Goal: Information Seeking & Learning: Learn about a topic

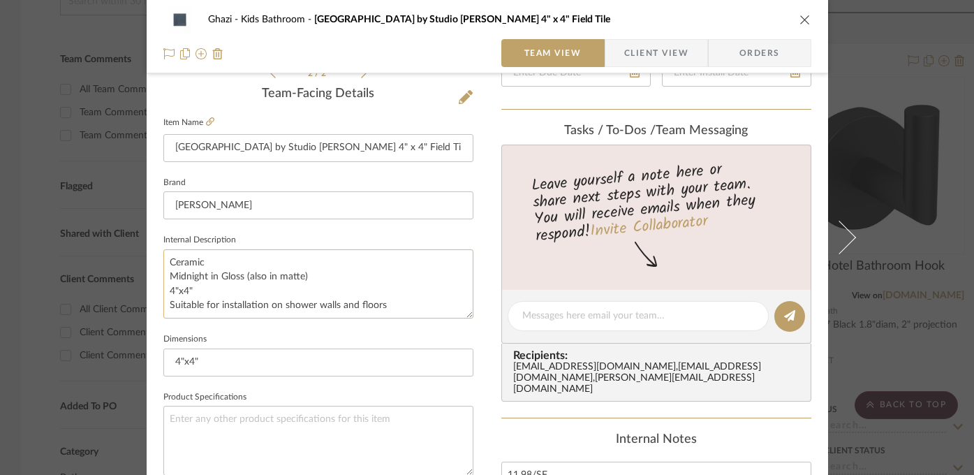
scroll to position [334, 0]
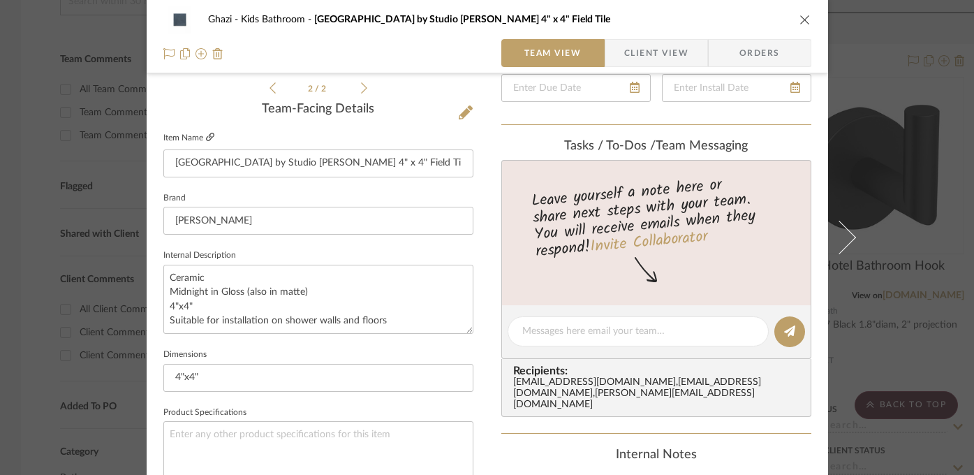
click at [206, 137] on icon at bounding box center [210, 137] width 8 height 8
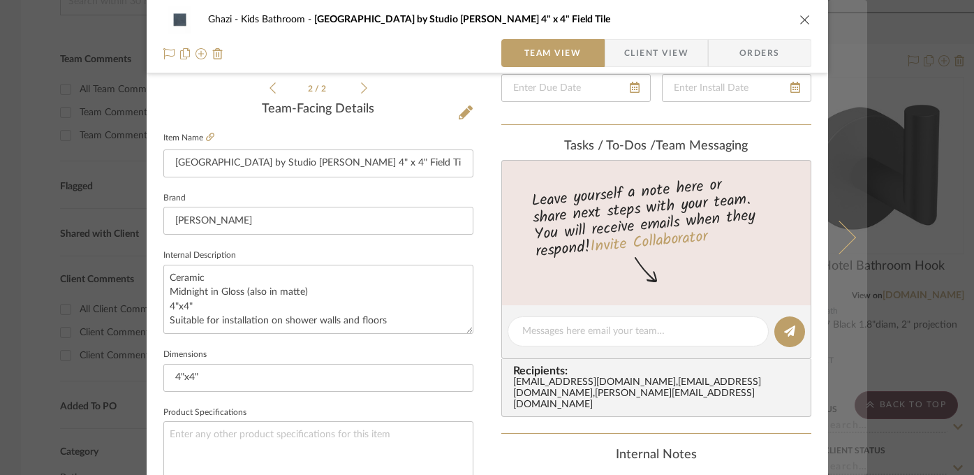
click at [860, 300] on button at bounding box center [847, 237] width 39 height 475
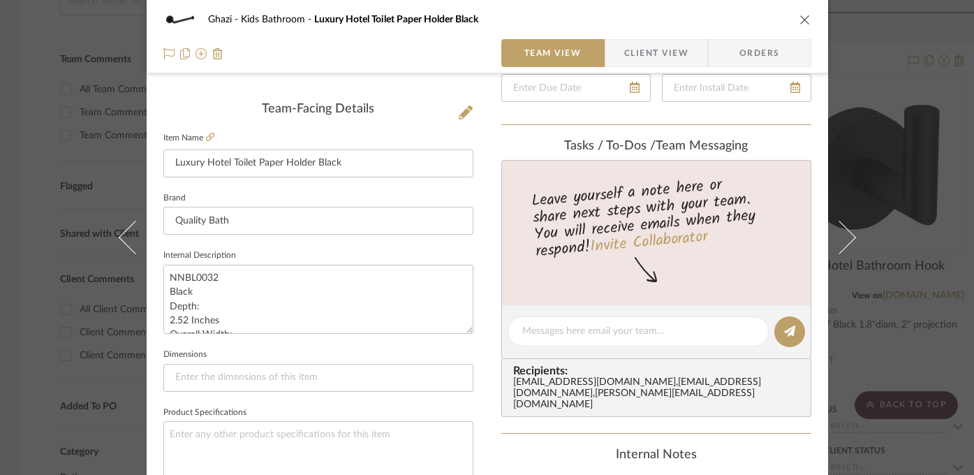
click at [910, 146] on div "Ghazi Kids Bathroom Luxury Hotel Toilet Paper Holder Black Team View Client Vie…" at bounding box center [487, 237] width 974 height 475
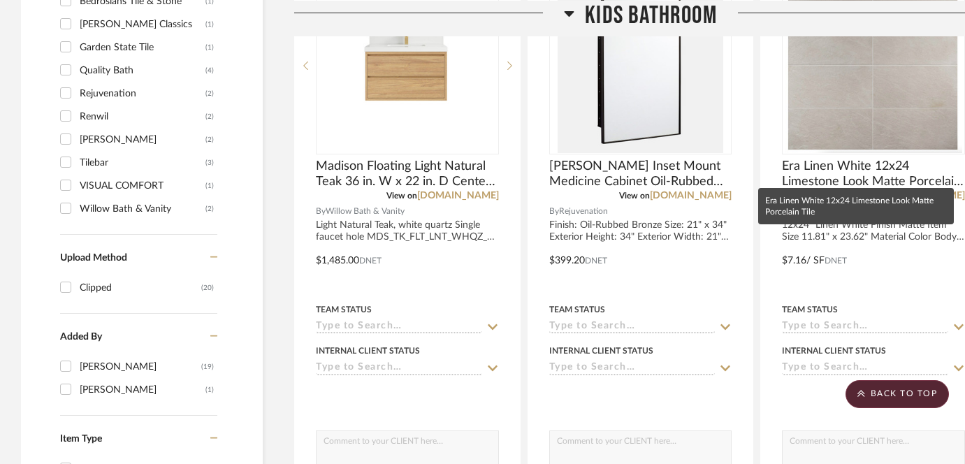
scroll to position [1073, 0]
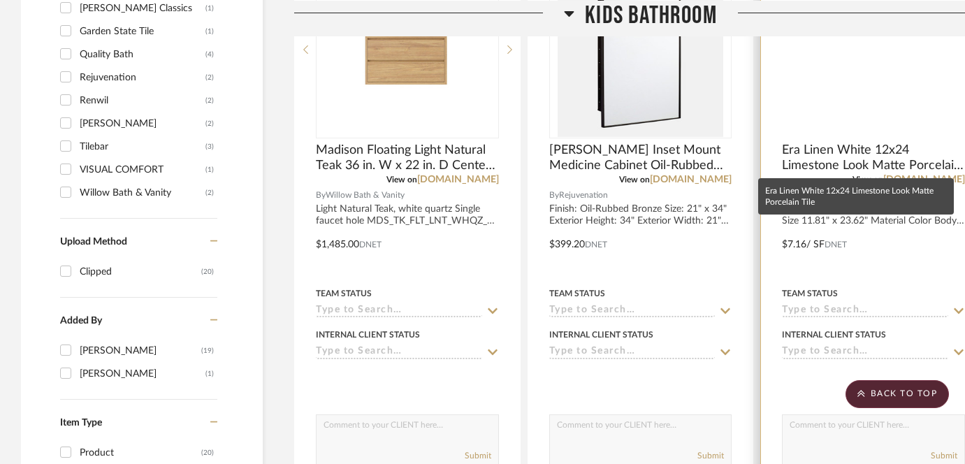
click at [0, 0] on img at bounding box center [0, 0] width 0 height 0
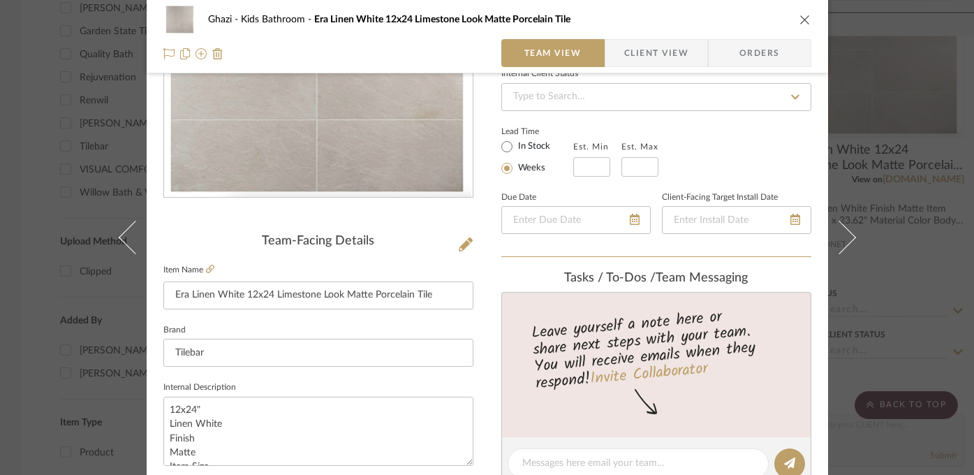
scroll to position [204, 0]
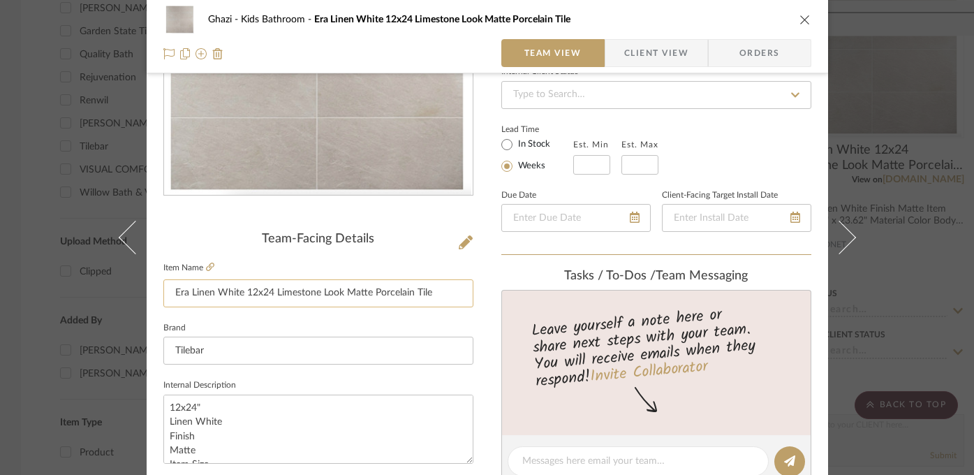
drag, startPoint x: 242, startPoint y: 294, endPoint x: 444, endPoint y: 295, distance: 201.9
click at [444, 295] on input "Era Linen White 12x24 Limestone Look Matte Porcelain Tile" at bounding box center [318, 293] width 310 height 28
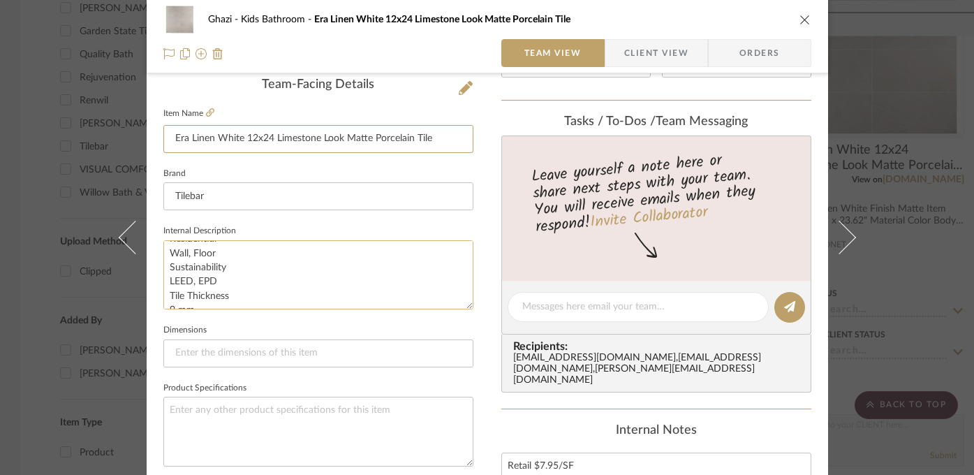
scroll to position [170, 0]
click at [66, 323] on div "Ghazi Kids Bathroom Era Linen White 12x24 Limestone Look Matte Porcelain Tile T…" at bounding box center [487, 237] width 974 height 475
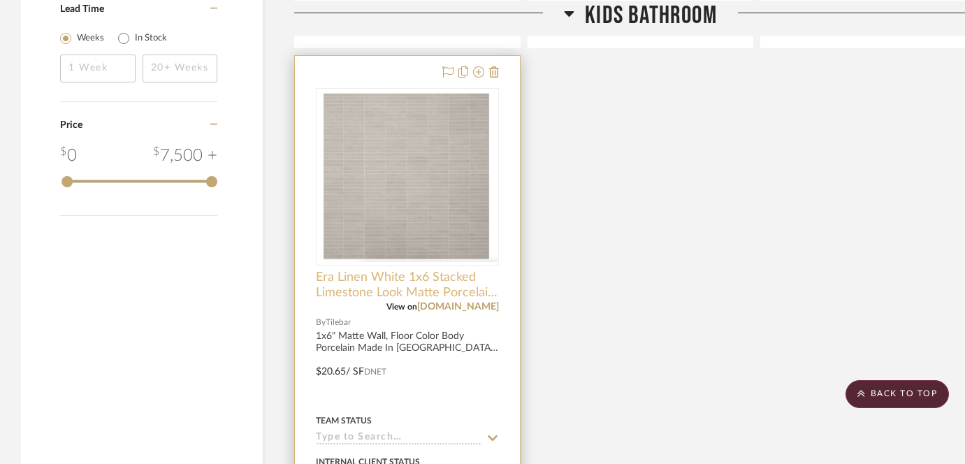
scroll to position [1642, 0]
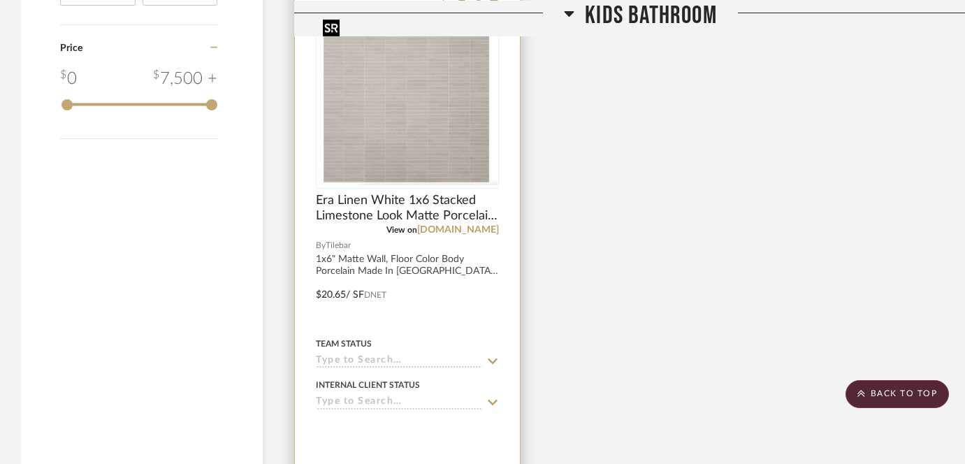
click at [375, 115] on img "0" at bounding box center [407, 100] width 180 height 170
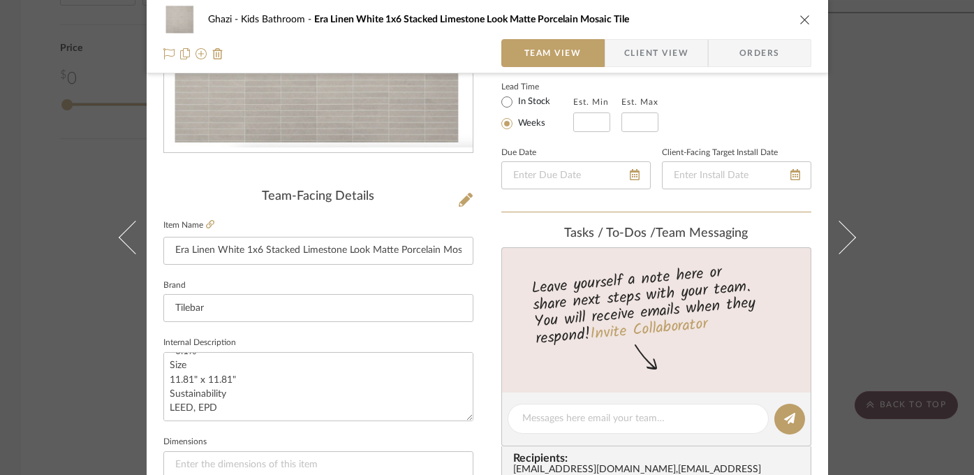
scroll to position [249, 0]
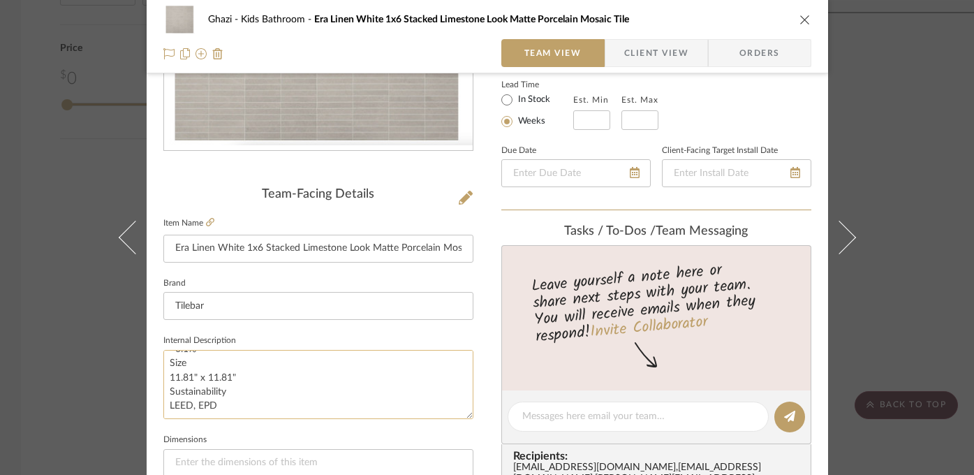
drag, startPoint x: 231, startPoint y: 376, endPoint x: 166, endPoint y: 378, distance: 65.0
click at [166, 378] on textarea "1x6" Matte Wall, Floor Color Body Porcelain Made In [GEOGRAPHIC_DATA] V2 Tile T…" at bounding box center [318, 384] width 310 height 69
drag, startPoint x: 418, startPoint y: 248, endPoint x: 480, endPoint y: 248, distance: 61.5
click at [480, 248] on div "Ghazi Kids Bathroom Era Linen White 1x6 Stacked Limestone Look Matte Porcelain …" at bounding box center [488, 407] width 682 height 1290
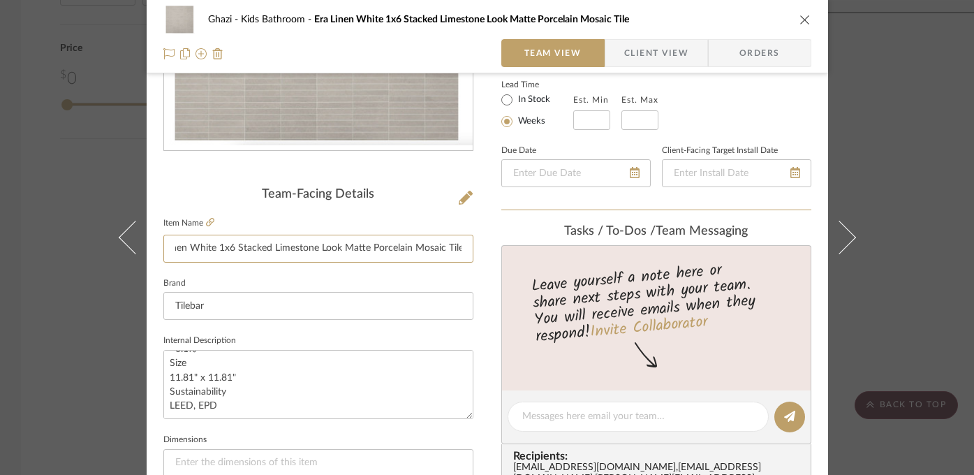
scroll to position [0, 0]
click at [900, 317] on div "Ghazi Kids Bathroom Era Linen White 1x6 Stacked Limestone Look Matte Porcelain …" at bounding box center [487, 237] width 974 height 475
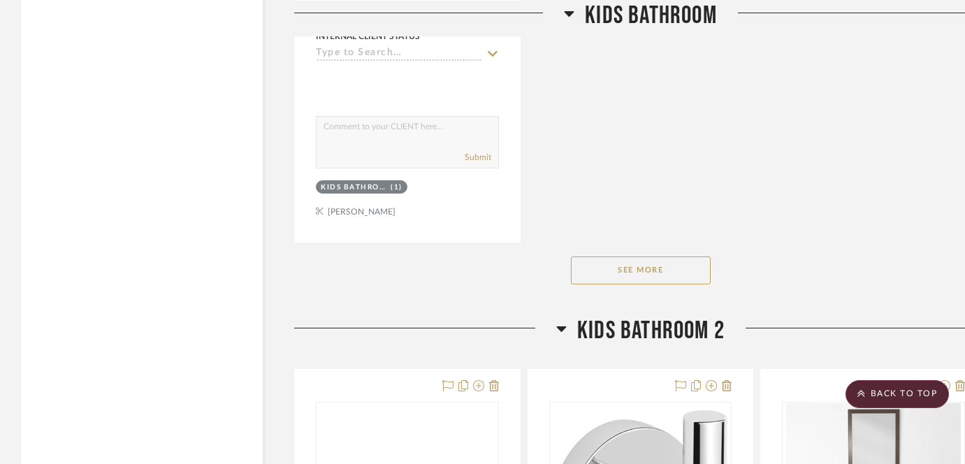
scroll to position [1996, 0]
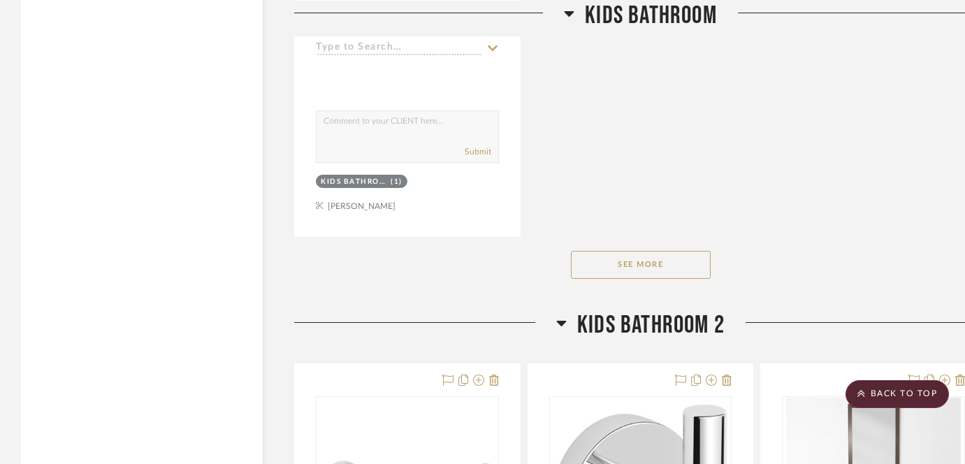
click at [692, 272] on button "See More" at bounding box center [641, 265] width 140 height 28
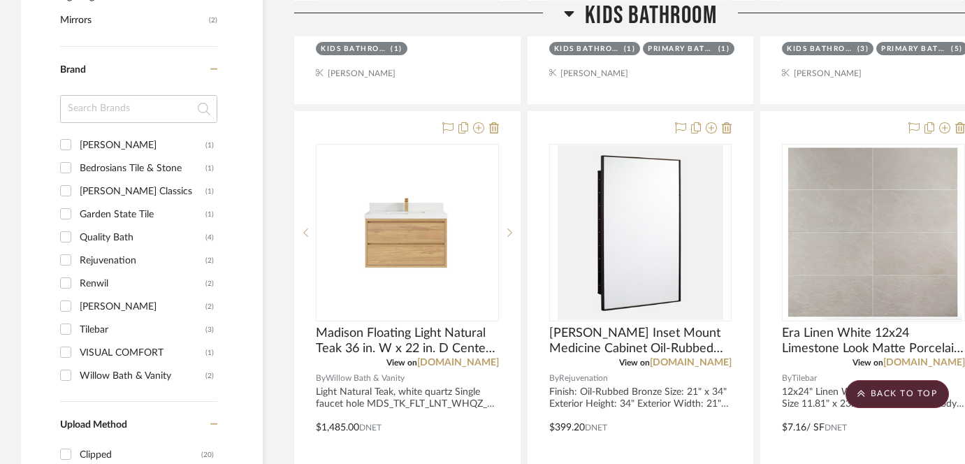
scroll to position [885, 0]
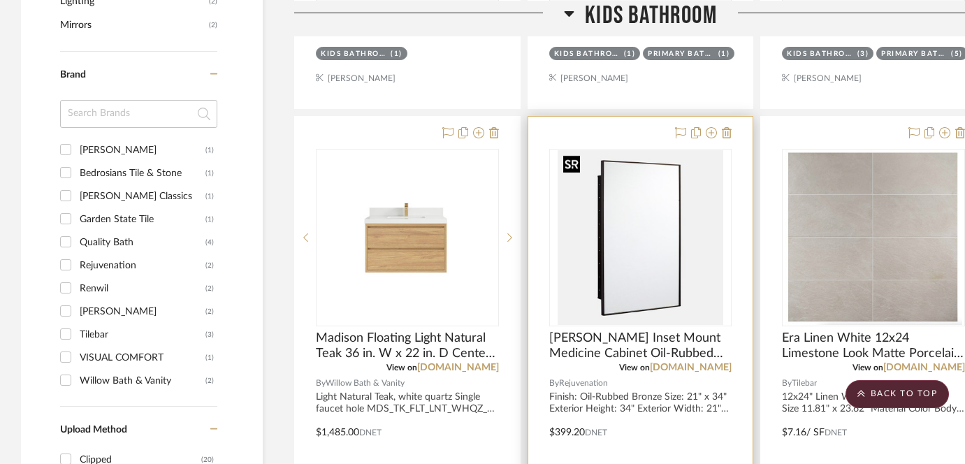
click at [0, 0] on img at bounding box center [0, 0] width 0 height 0
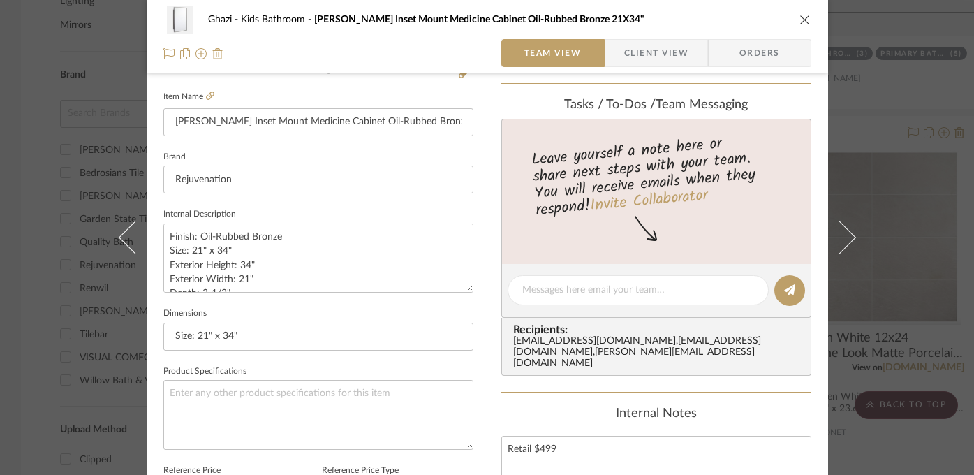
scroll to position [377, 0]
drag, startPoint x: 228, startPoint y: 248, endPoint x: 189, endPoint y: 249, distance: 39.1
click at [189, 249] on textarea "Finish: Oil-Rubbed Bronze Size: 21" x 34" Exterior Height: 34" Exterior Width: …" at bounding box center [318, 255] width 310 height 69
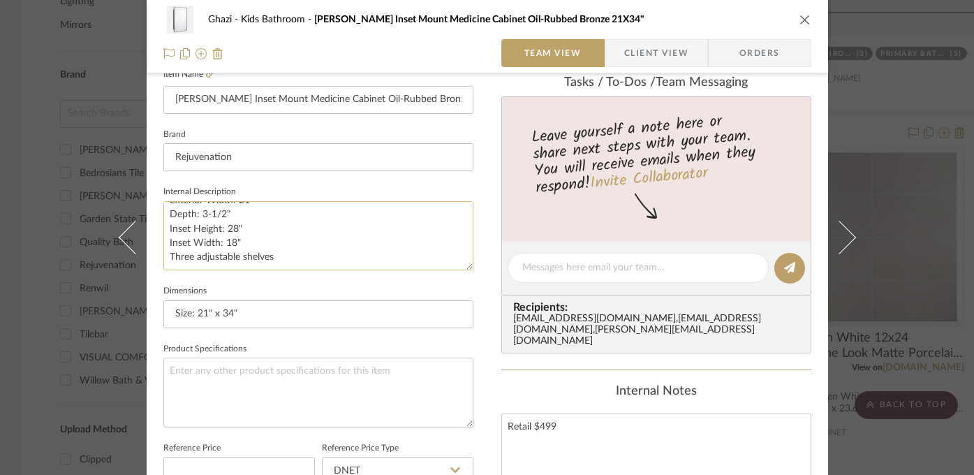
scroll to position [399, 0]
click at [221, 259] on textarea "Finish: Oil-Rubbed Bronze Size: 21" x 34" Exterior Height: 34" Exterior Width: …" at bounding box center [318, 234] width 310 height 69
click at [82, 363] on div "Ghazi Kids Bathroom [PERSON_NAME] Inset Mount Medicine Cabinet Oil-Rubbed Bronz…" at bounding box center [487, 237] width 974 height 475
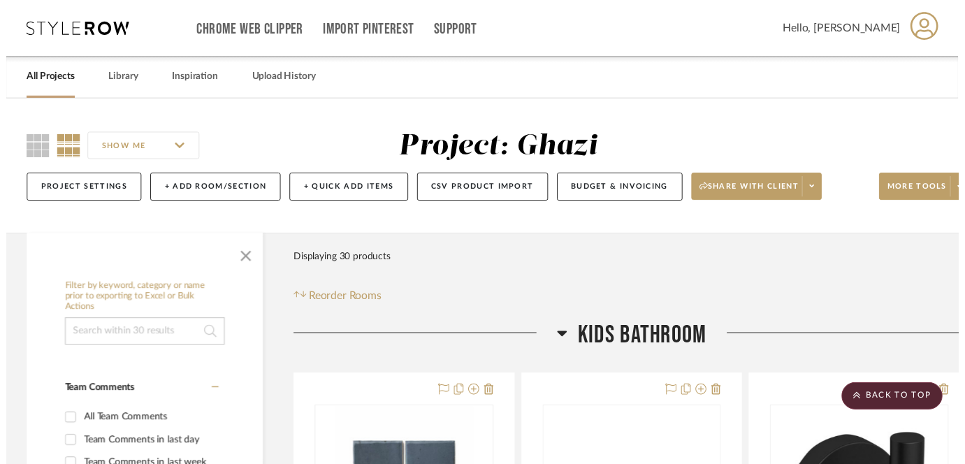
scroll to position [885, 0]
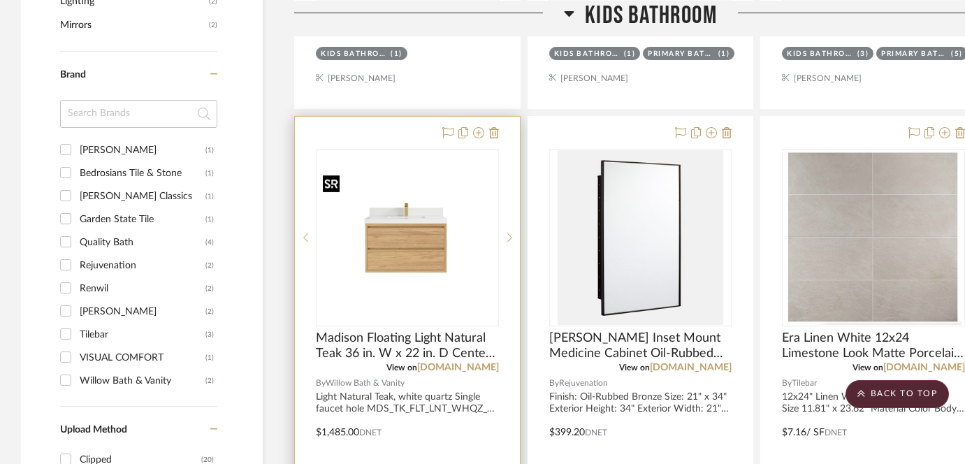
click at [355, 240] on img "0" at bounding box center [407, 238] width 180 height 136
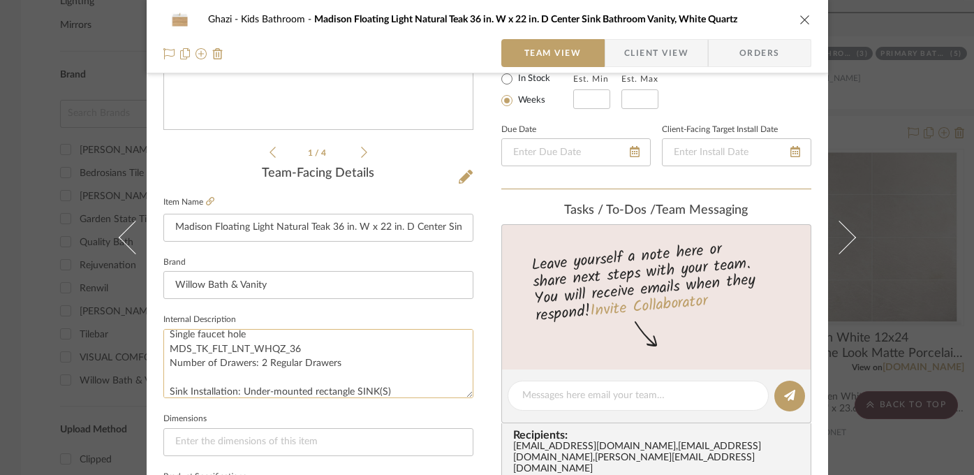
scroll to position [0, 0]
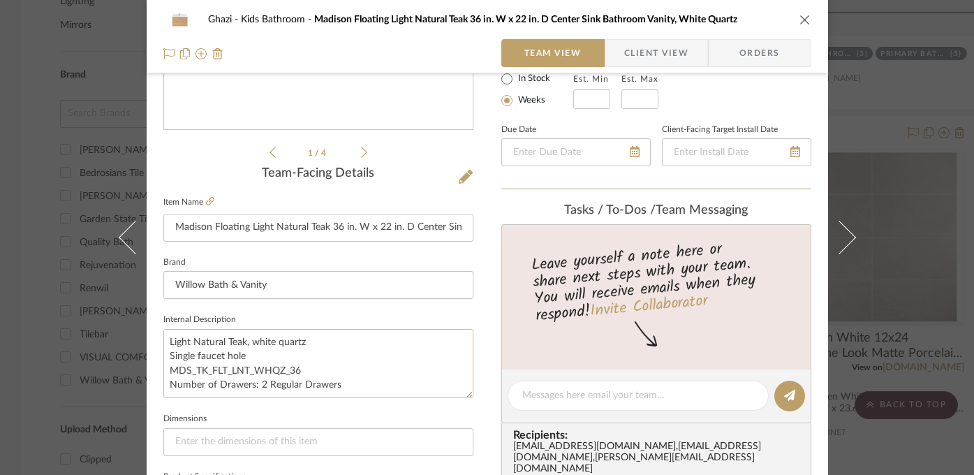
click at [242, 342] on textarea "Light Natural Teak, white quartz Single faucet hole MDS_TK_FLT_LNT_WHQZ_36 Numb…" at bounding box center [318, 363] width 310 height 69
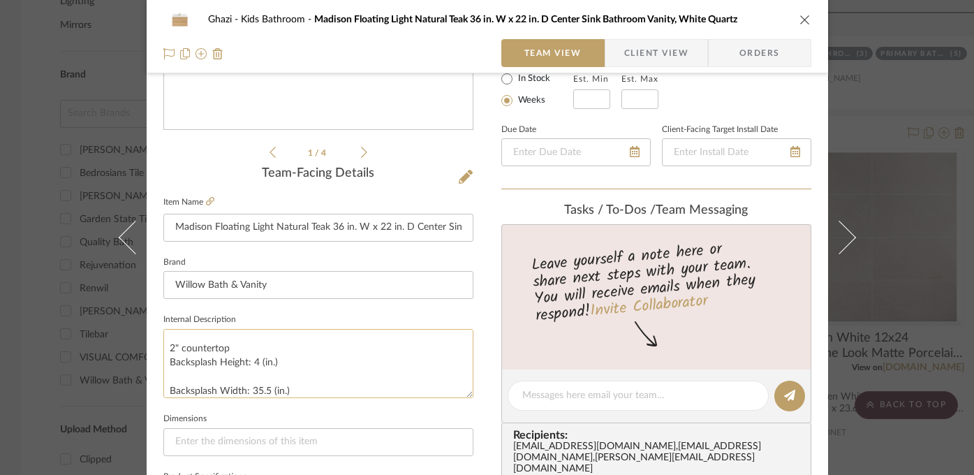
scroll to position [226, 0]
drag, startPoint x: 394, startPoint y: 226, endPoint x: 329, endPoint y: 228, distance: 65.0
click at [329, 228] on input "Madison Floating Light Natural Teak 36 in. W x 22 in. D Center Sink Bathroom Va…" at bounding box center [318, 228] width 310 height 28
drag, startPoint x: 400, startPoint y: 231, endPoint x: 173, endPoint y: 230, distance: 227.0
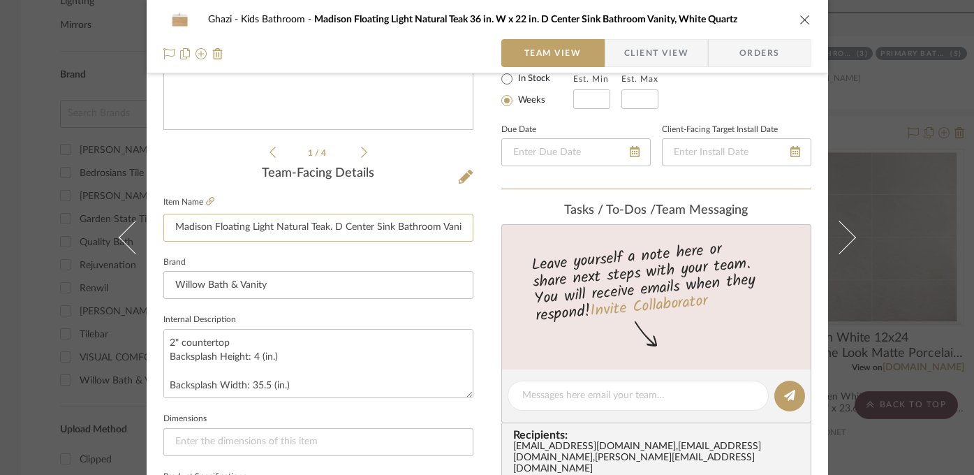
click at [173, 230] on input "Madison Floating Light Natural Teak. D Center Sink Bathroom Vanity, White Quart…" at bounding box center [318, 228] width 310 height 28
click at [221, 222] on input "Madison Floating Light Natural Teak. D Center Sink Bathroom Vanity, White Quart…" at bounding box center [318, 228] width 310 height 28
type input "Madison Floating Light Natural Teak 36 in. W x 22 in. D Center Sink Bathroom Va…"
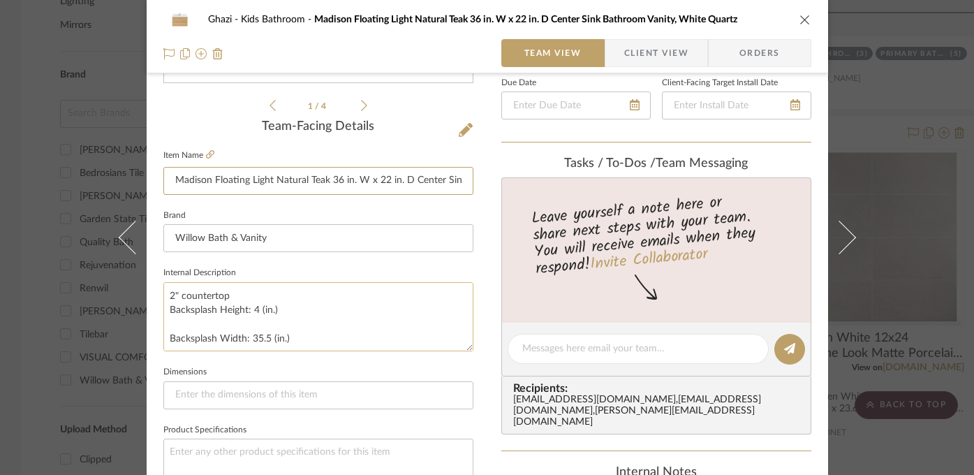
scroll to position [321, 0]
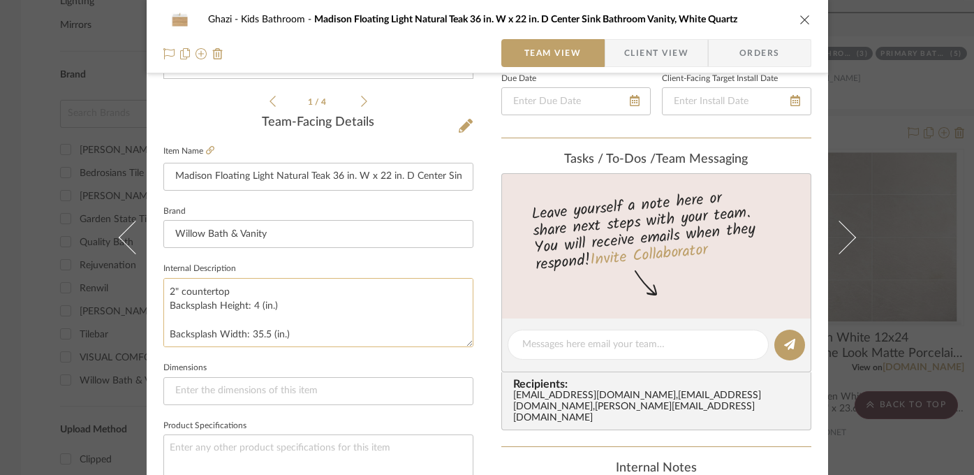
click at [306, 314] on textarea "Light Natural Teak, white quartz Single faucet hole MDS_TK_FLT_LNT_WHQZ_36 Numb…" at bounding box center [318, 312] width 310 height 69
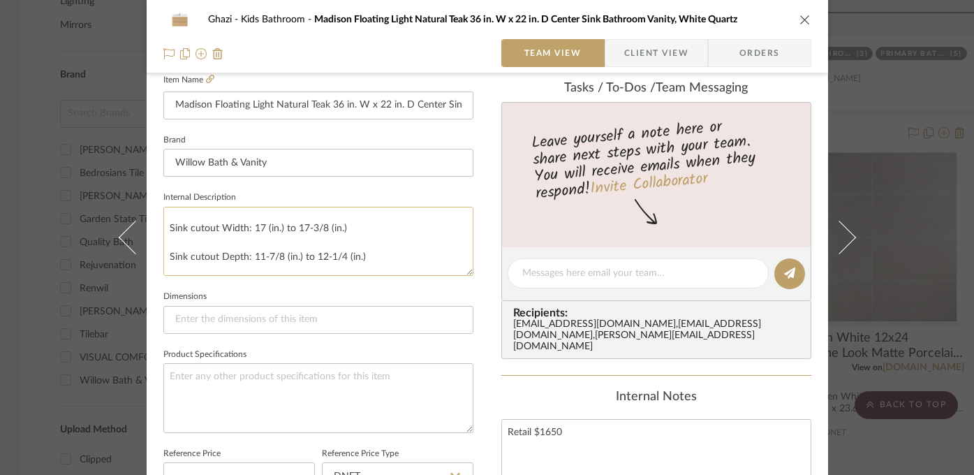
scroll to position [71, 0]
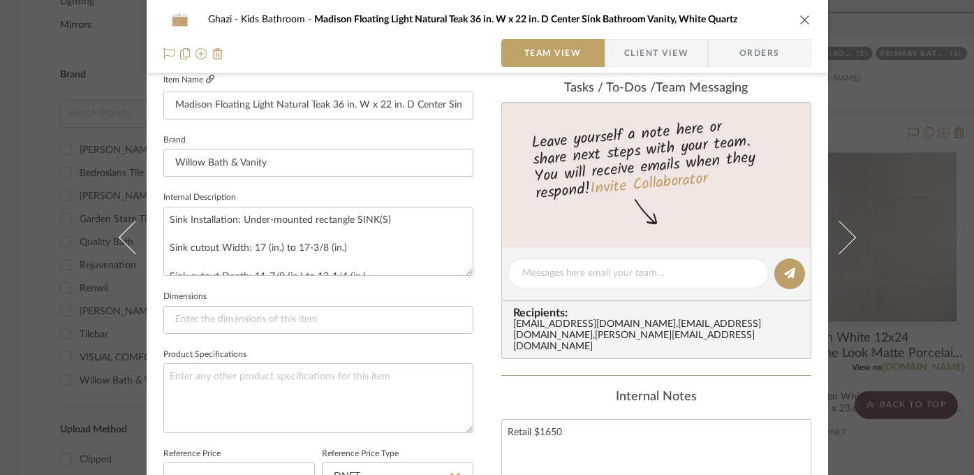
click at [206, 81] on icon at bounding box center [210, 79] width 8 height 8
